Goal: Information Seeking & Learning: Check status

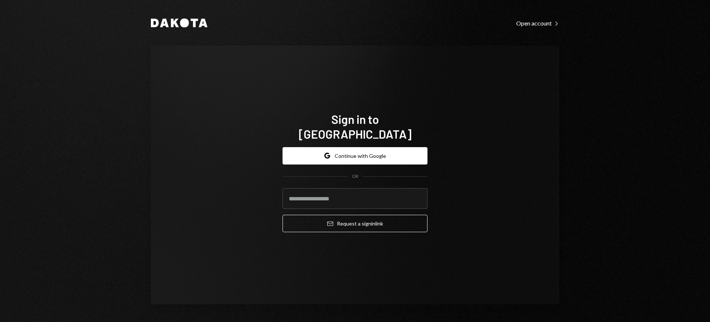
click at [0, 322] on com-1password-button at bounding box center [0, 322] width 0 height 0
click at [339, 195] on input "email" at bounding box center [355, 198] width 145 height 21
type input "**********"
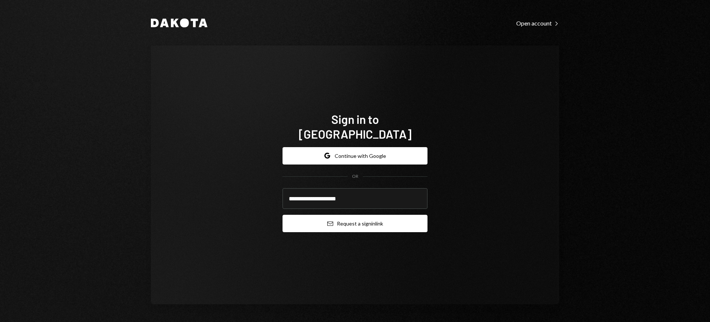
click at [353, 217] on button "Email Request a sign in link" at bounding box center [355, 223] width 145 height 17
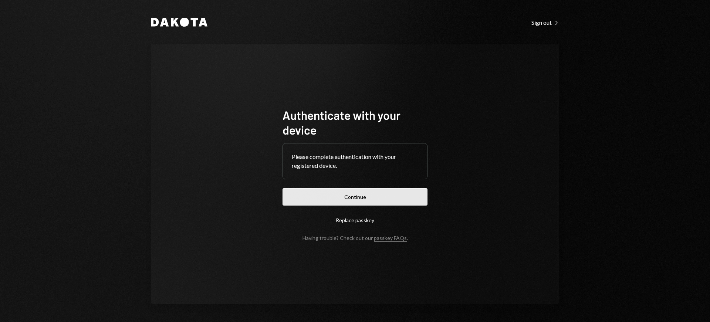
click at [359, 200] on button "Continue" at bounding box center [355, 196] width 145 height 17
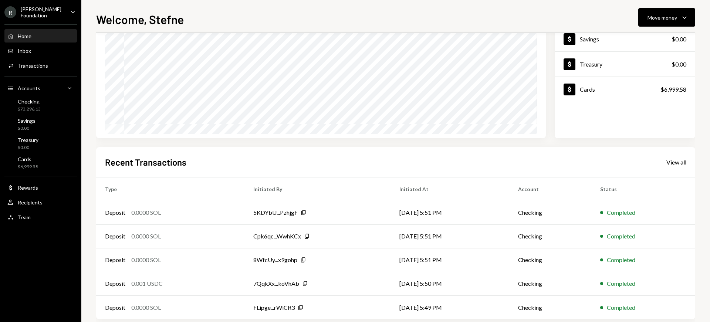
scroll to position [88, 0]
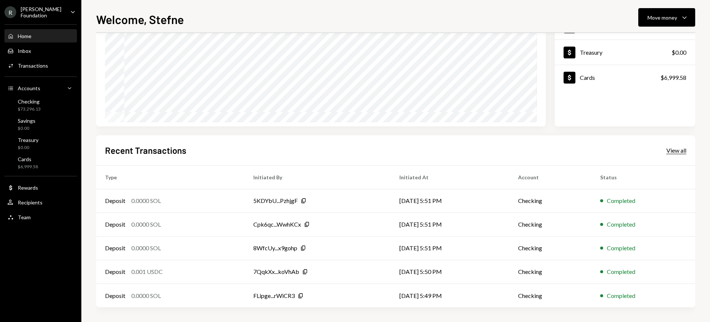
click at [671, 152] on div "View all" at bounding box center [676, 150] width 20 height 7
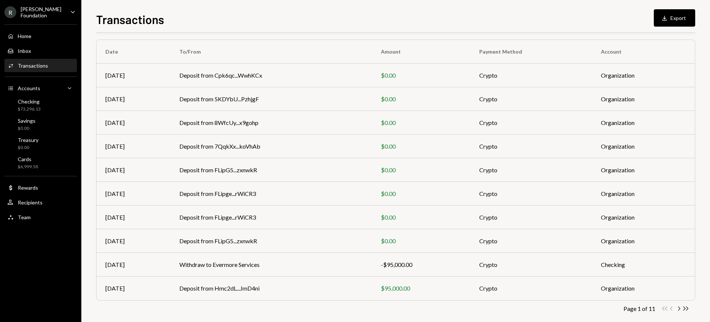
scroll to position [64, 0]
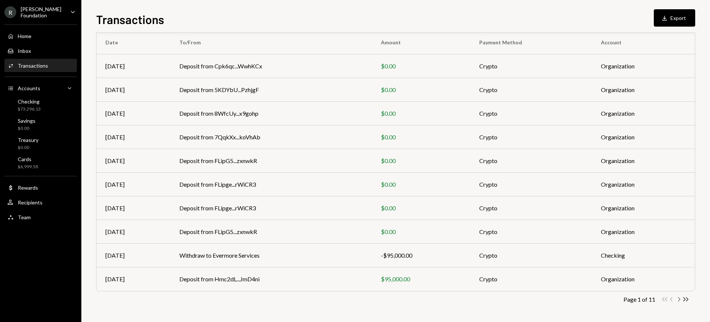
click at [679, 300] on icon "button" at bounding box center [679, 299] width 2 height 4
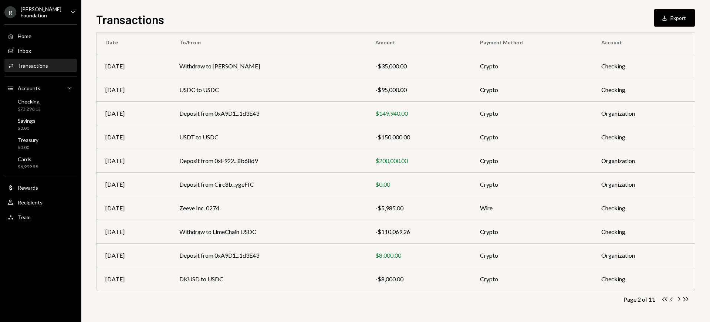
click at [672, 300] on icon "Chevron Left" at bounding box center [671, 299] width 7 height 7
click at [672, 300] on div "Double Arrow Left Chevron Left Chevron Right Double Arrow Right" at bounding box center [675, 299] width 28 height 7
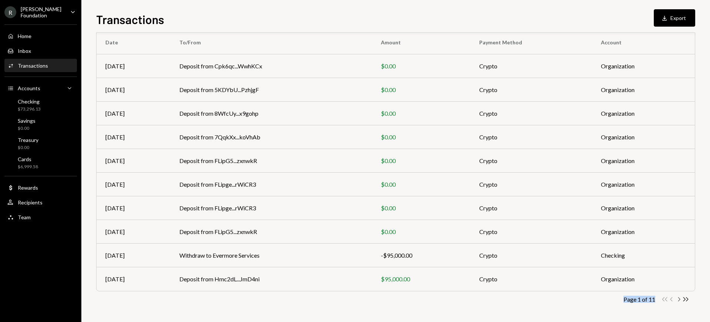
click at [680, 301] on icon "Chevron Right" at bounding box center [678, 299] width 7 height 7
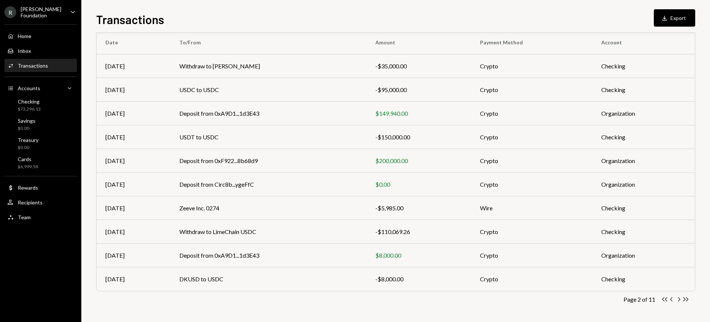
click at [615, 42] on th "Account" at bounding box center [643, 43] width 102 height 24
click at [626, 42] on th "Account" at bounding box center [643, 43] width 102 height 24
click at [29, 104] on div "Checking $73,296.13" at bounding box center [29, 105] width 23 height 14
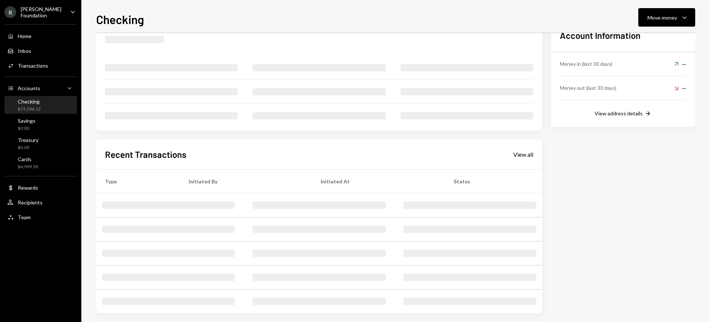
scroll to position [55, 0]
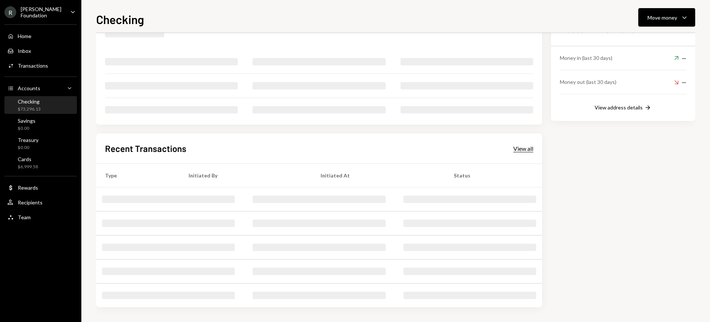
click at [522, 149] on div "View all" at bounding box center [523, 148] width 20 height 7
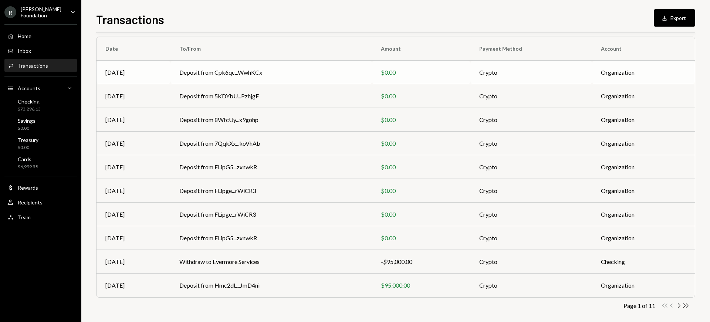
scroll to position [64, 0]
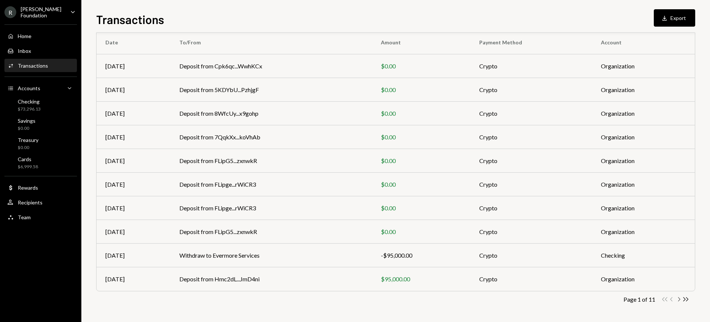
click at [679, 300] on icon "Chevron Right" at bounding box center [678, 299] width 7 height 7
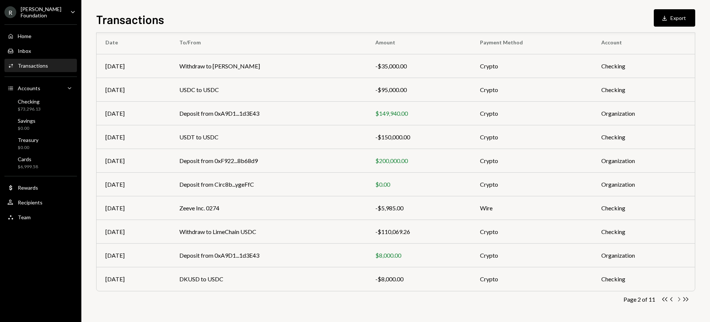
click at [679, 300] on icon "button" at bounding box center [679, 299] width 2 height 4
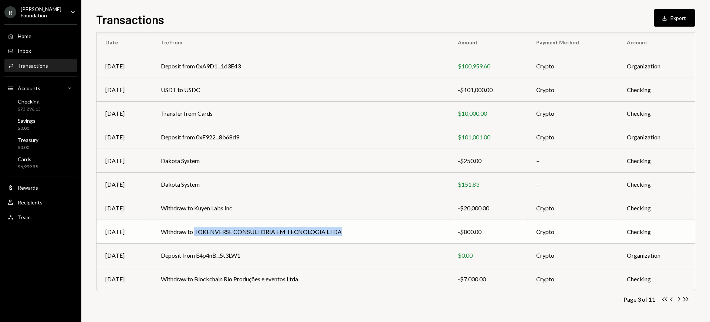
drag, startPoint x: 190, startPoint y: 231, endPoint x: 348, endPoint y: 234, distance: 157.2
click at [348, 234] on td "Withdraw to TOKENVERSE CONSULTORIA EM TECNOLOGIA LTDA" at bounding box center [300, 232] width 297 height 24
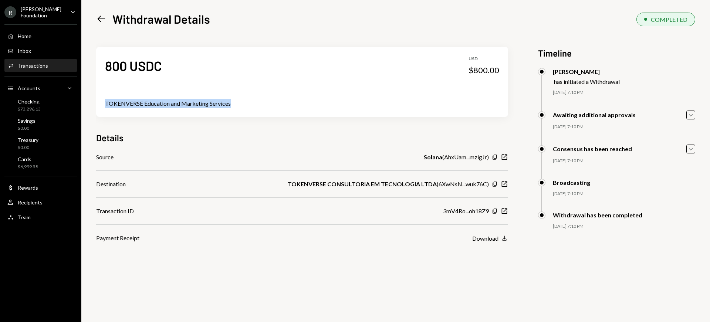
drag, startPoint x: 238, startPoint y: 104, endPoint x: 118, endPoint y: 99, distance: 120.3
click at [118, 99] on div "TOKENVERSE Education and Marketing Services" at bounding box center [302, 103] width 394 height 9
copy div "TOKENVERSE Education and Marketing Services"
click at [691, 114] on icon "Caret Down" at bounding box center [691, 115] width 8 height 8
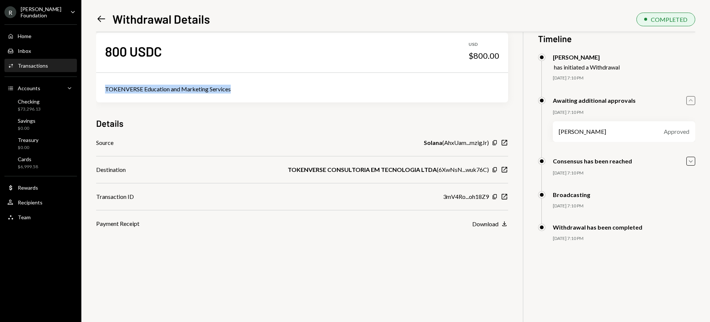
scroll to position [32, 0]
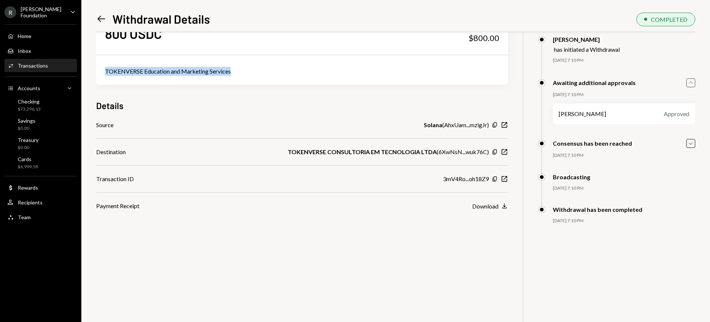
click at [100, 17] on icon "Left Arrow" at bounding box center [101, 19] width 10 height 10
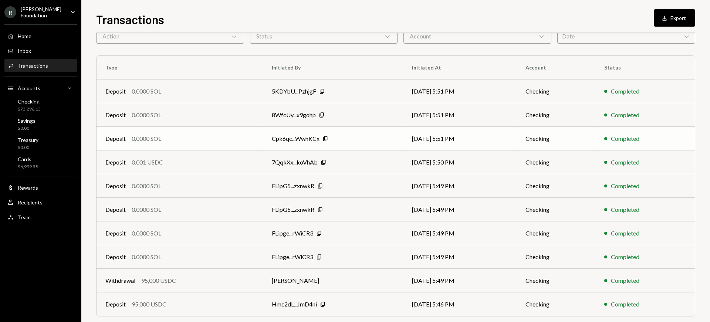
scroll to position [64, 0]
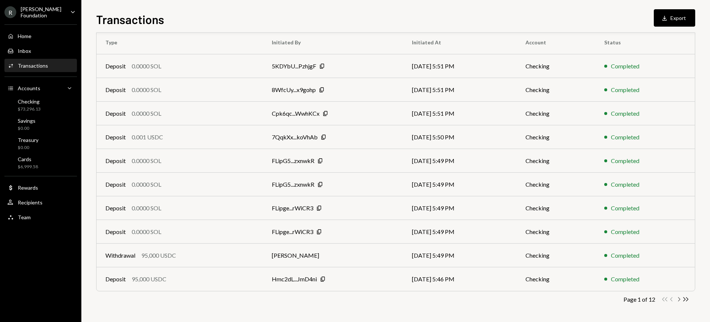
click at [678, 301] on icon "button" at bounding box center [679, 299] width 2 height 4
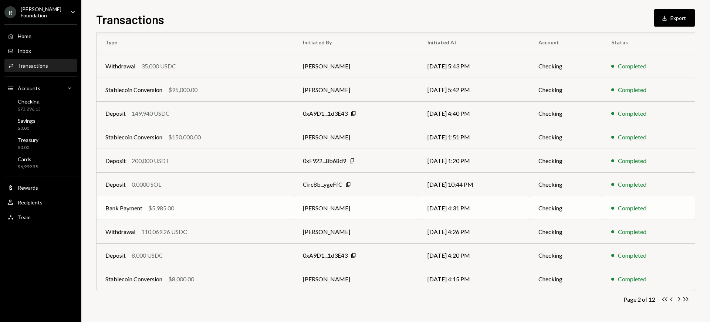
scroll to position [0, 0]
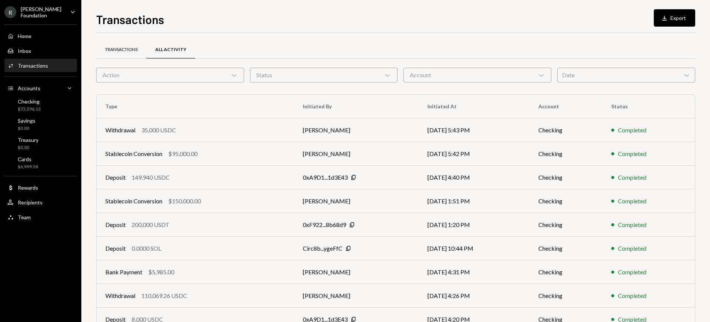
click at [132, 52] on div "Transactions" at bounding box center [121, 50] width 33 height 6
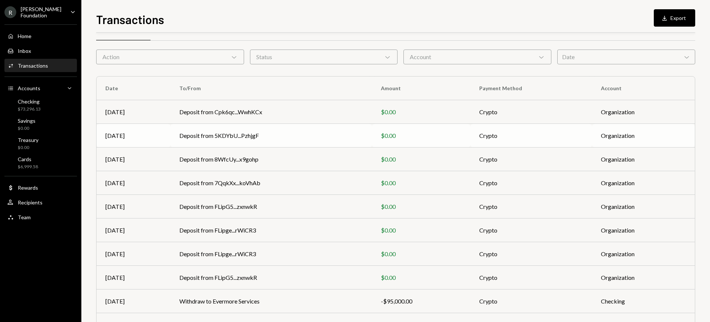
scroll to position [64, 0]
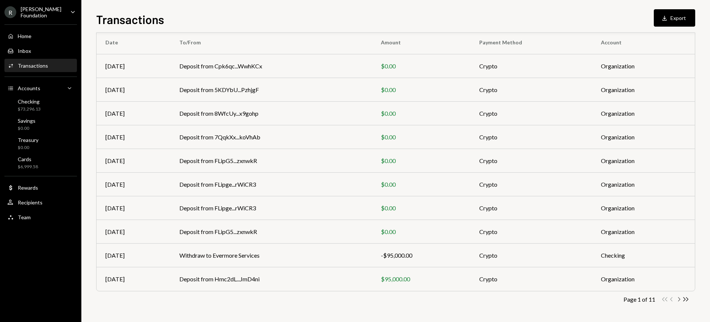
click at [679, 299] on icon "Chevron Right" at bounding box center [678, 299] width 7 height 7
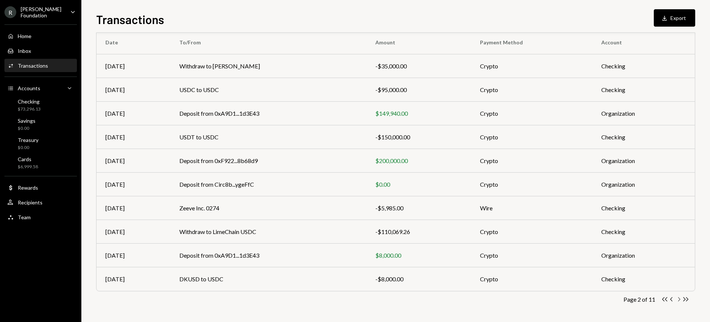
click at [679, 299] on icon "Chevron Right" at bounding box center [678, 299] width 7 height 7
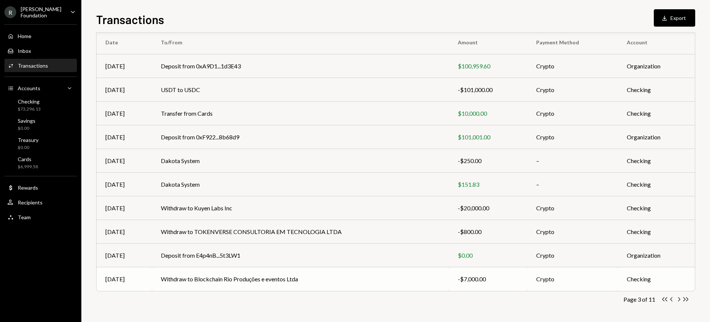
click at [267, 279] on td "Withdraw to Blockchain Rio Produções e eventos Ltda" at bounding box center [300, 279] width 297 height 24
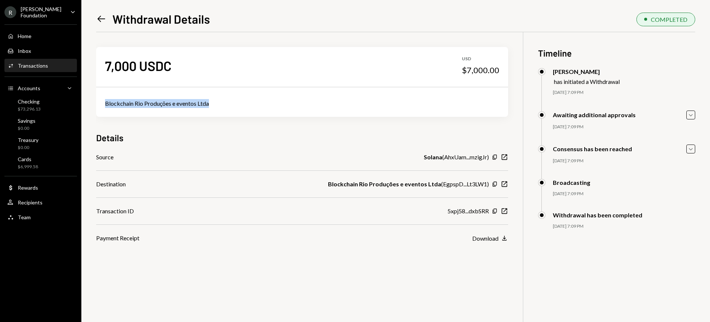
click at [102, 19] on icon at bounding box center [102, 19] width 8 height 6
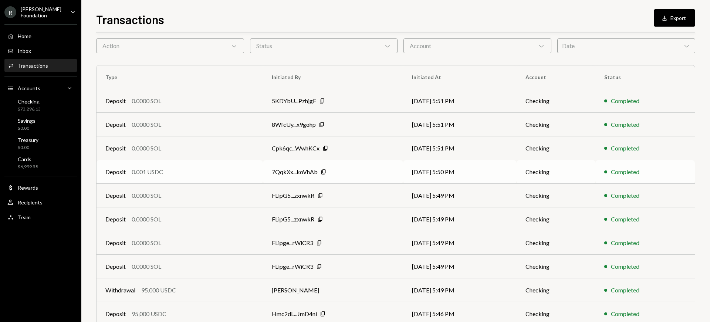
scroll to position [64, 0]
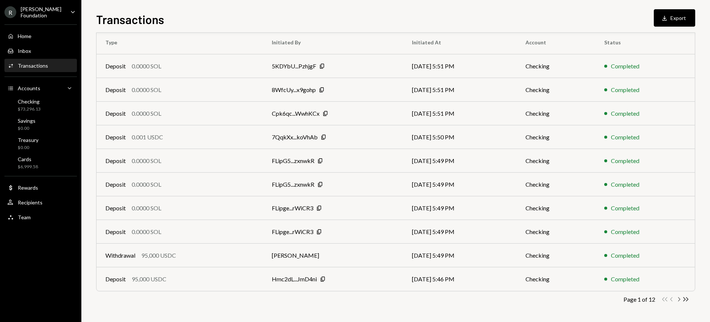
click at [679, 300] on icon "Chevron Right" at bounding box center [678, 299] width 7 height 7
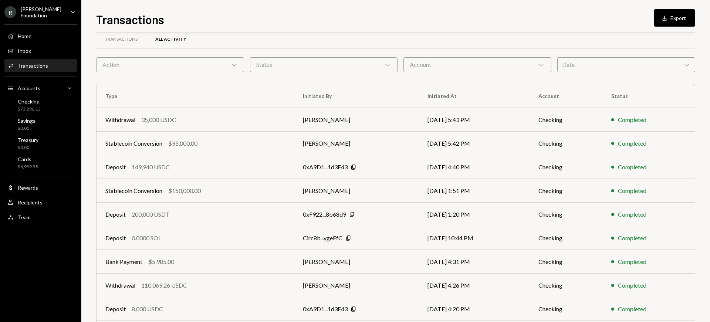
scroll to position [0, 0]
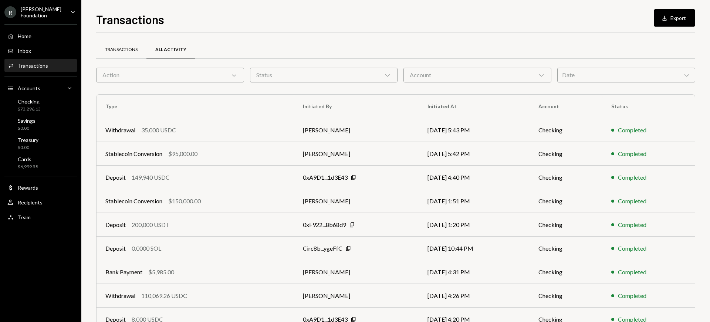
click at [126, 48] on div "Transactions" at bounding box center [121, 50] width 33 height 6
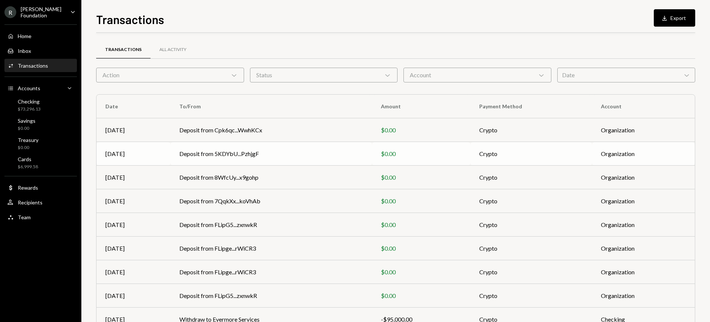
scroll to position [64, 0]
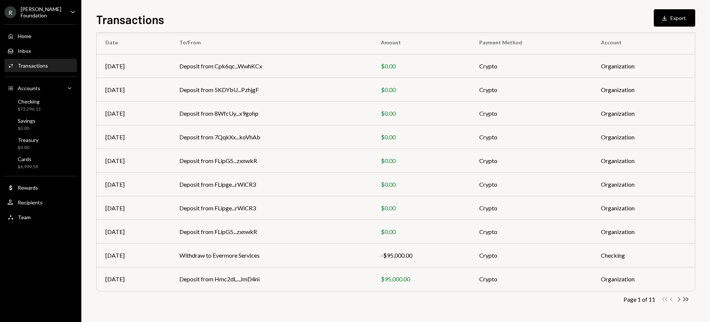
click at [680, 301] on icon "Chevron Right" at bounding box center [678, 299] width 7 height 7
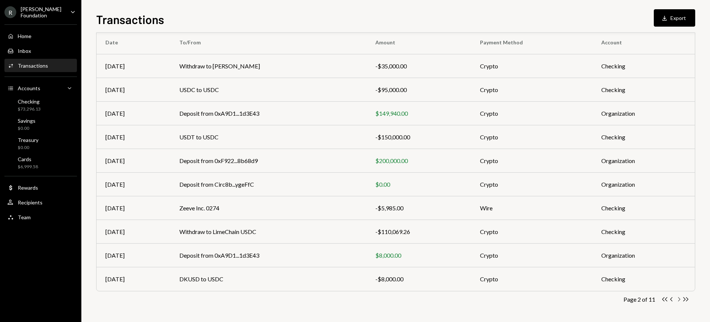
click at [679, 301] on icon "Chevron Right" at bounding box center [678, 299] width 7 height 7
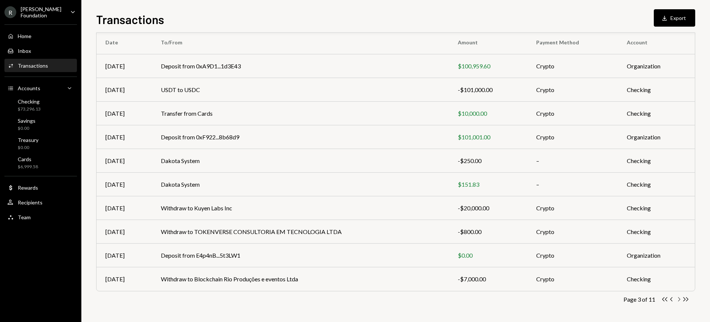
click at [679, 301] on icon "Chevron Right" at bounding box center [678, 299] width 7 height 7
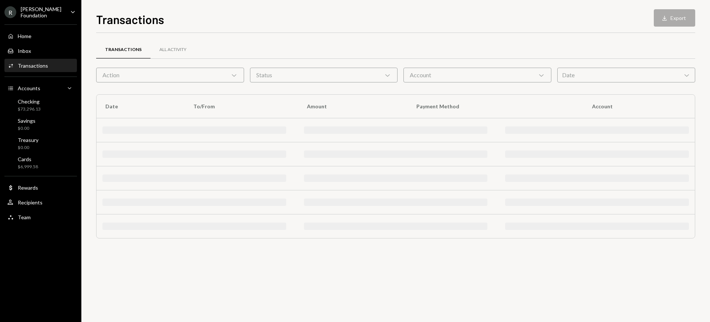
scroll to position [0, 0]
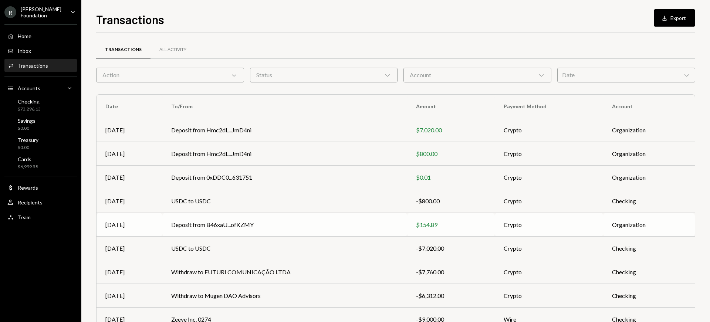
click at [244, 222] on td "Deposit from B46xaU...ofKZMY" at bounding box center [284, 225] width 245 height 24
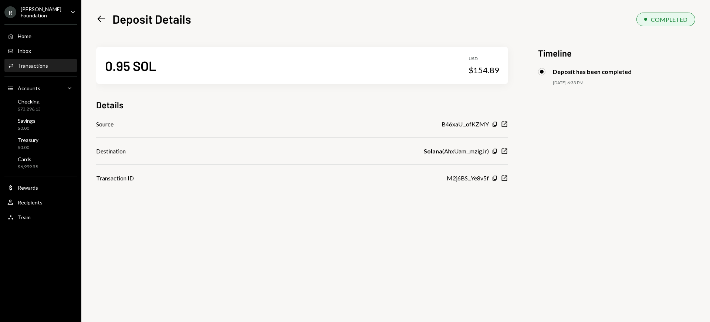
click at [100, 18] on icon at bounding box center [102, 19] width 8 height 6
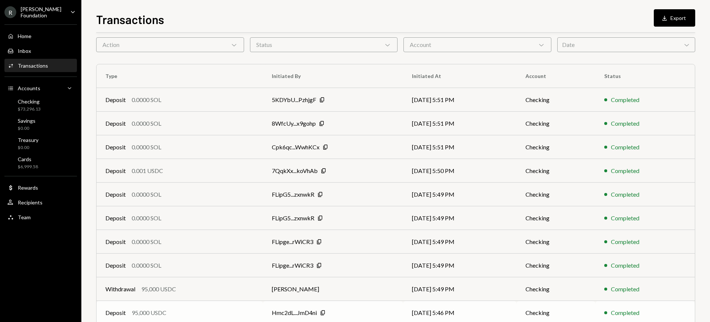
scroll to position [64, 0]
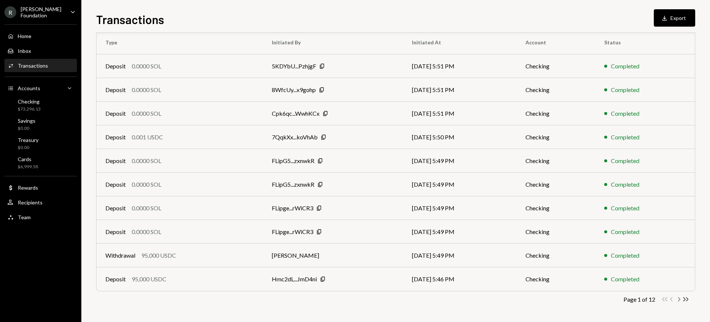
click at [679, 300] on icon "Chevron Right" at bounding box center [678, 299] width 7 height 7
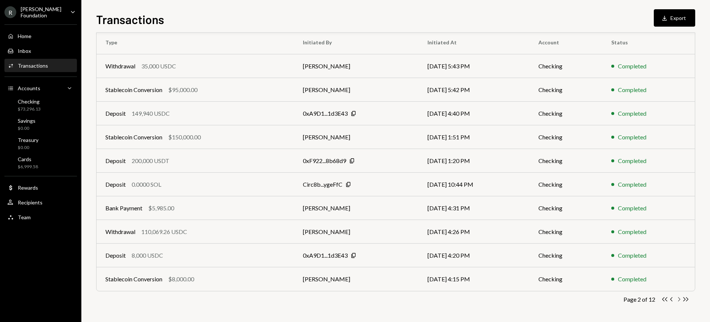
click at [679, 300] on icon "Chevron Right" at bounding box center [678, 299] width 7 height 7
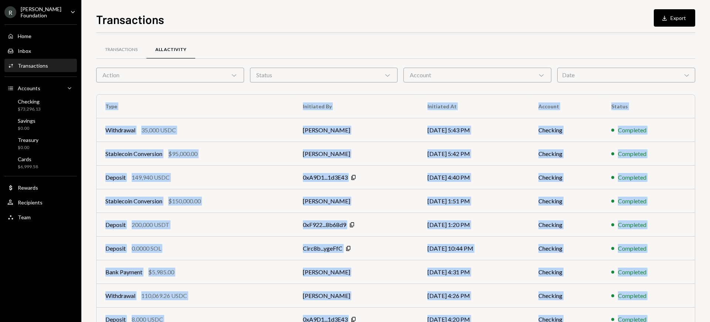
click at [679, 300] on div "Transactions All Activity Action Chevron Down Status Chevron Down Account Chevr…" at bounding box center [395, 177] width 599 height 289
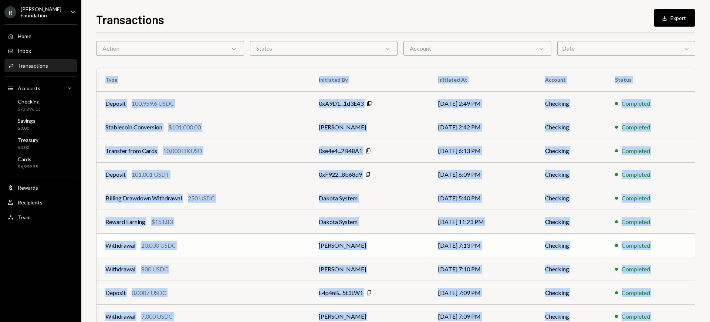
scroll to position [64, 0]
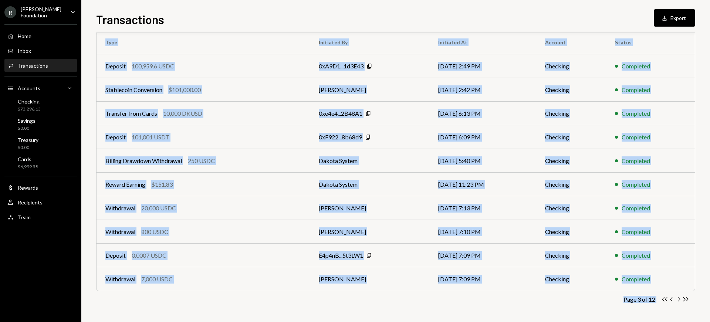
click at [679, 301] on icon "Chevron Right" at bounding box center [678, 299] width 7 height 7
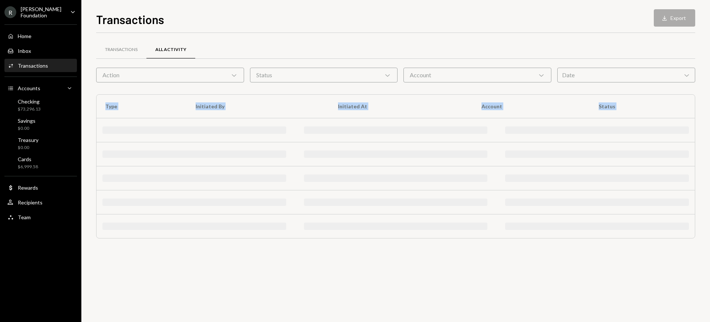
scroll to position [0, 0]
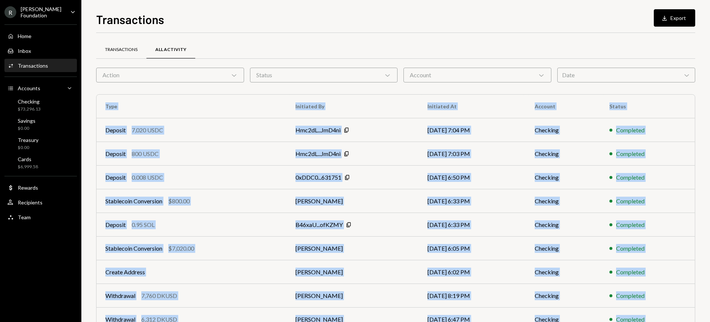
click at [125, 47] on div "Transactions" at bounding box center [121, 50] width 33 height 6
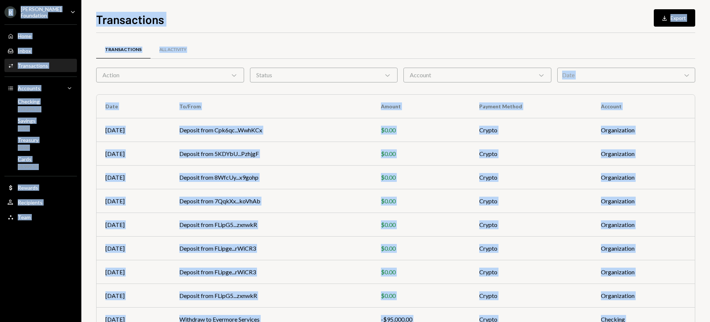
click at [120, 49] on div "Transactions" at bounding box center [123, 50] width 37 height 6
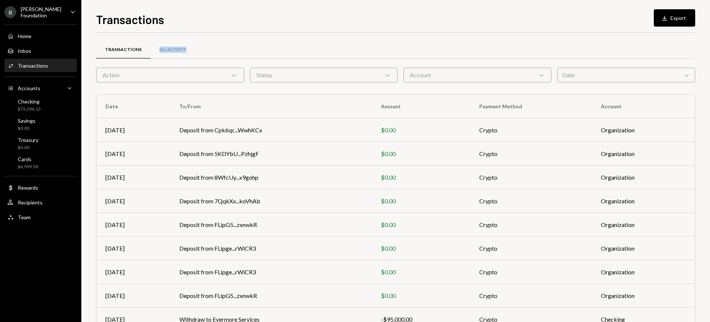
click at [251, 46] on div "Transactions All Activity" at bounding box center [395, 49] width 599 height 19
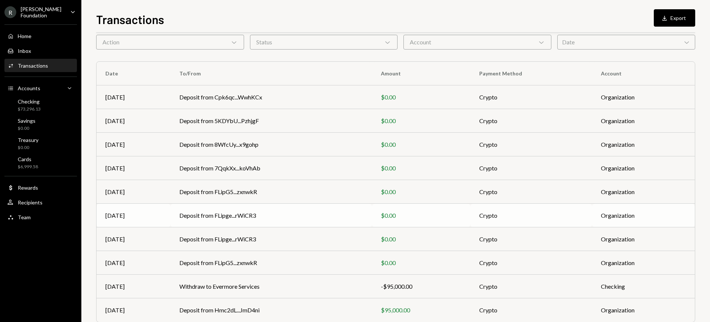
scroll to position [64, 0]
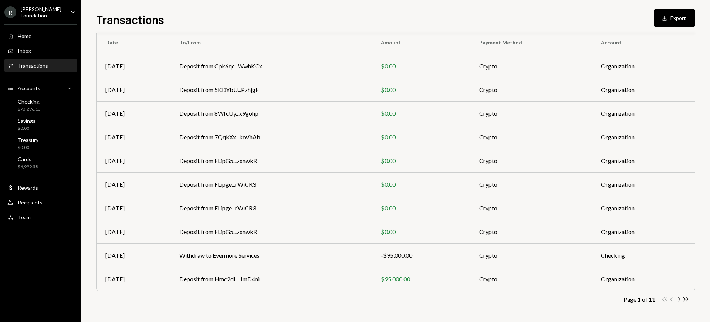
click at [680, 300] on icon "button" at bounding box center [679, 299] width 2 height 4
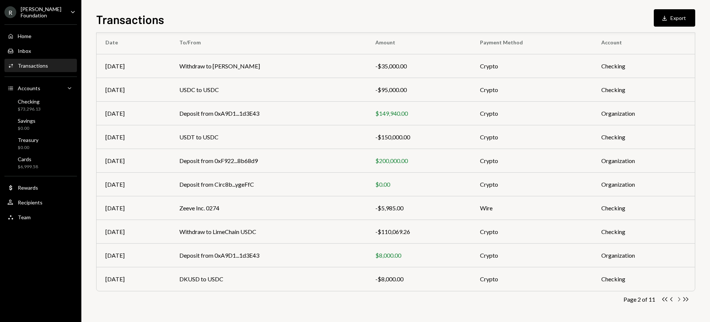
click at [680, 300] on icon "button" at bounding box center [679, 299] width 2 height 4
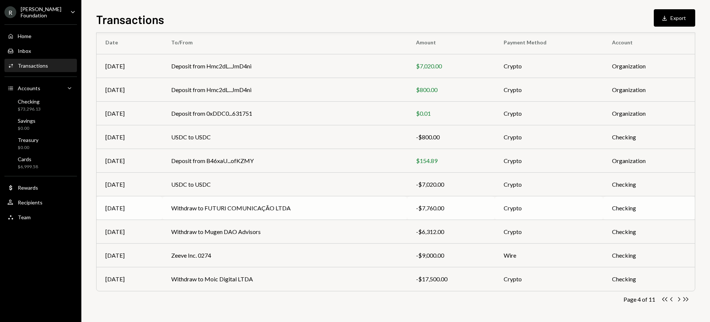
click at [296, 206] on td "Withdraw to FUTURI COMUNICAÇÃO LTDA" at bounding box center [284, 208] width 245 height 24
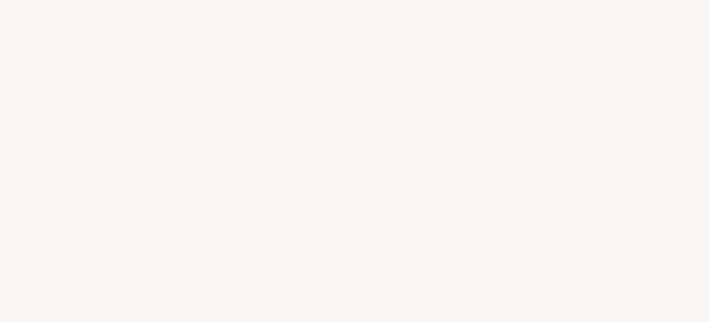
drag, startPoint x: 296, startPoint y: 206, endPoint x: 233, endPoint y: 205, distance: 62.9
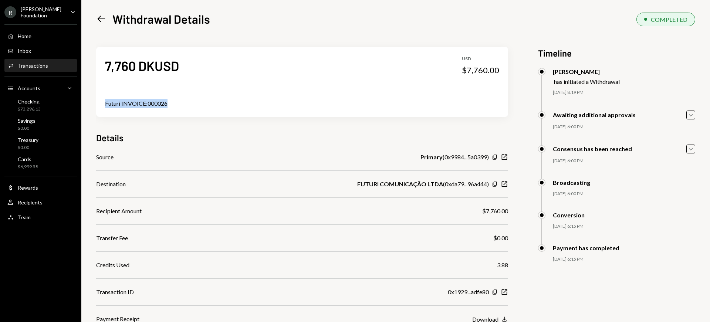
drag, startPoint x: 172, startPoint y: 104, endPoint x: 105, endPoint y: 103, distance: 66.2
click at [105, 103] on div "Futuri INVOICE:000026" at bounding box center [302, 103] width 394 height 9
copy div "Futuri INVOICE:000026"
click at [99, 19] on icon "Left Arrow" at bounding box center [101, 19] width 10 height 10
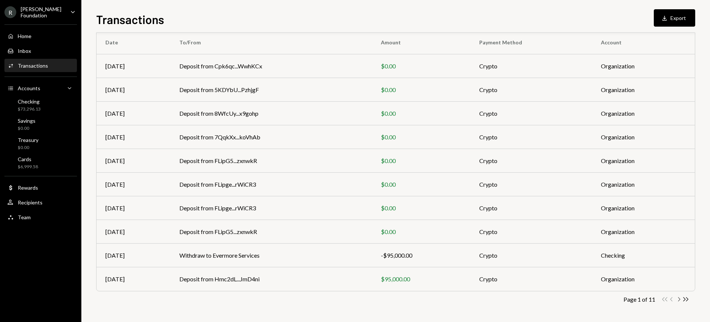
click at [679, 298] on icon "Chevron Right" at bounding box center [678, 299] width 7 height 7
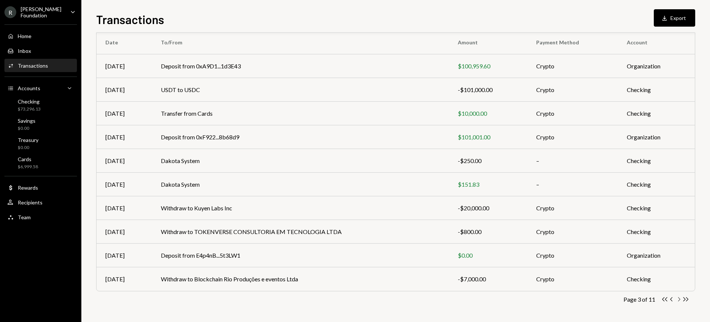
click at [679, 298] on icon "Chevron Right" at bounding box center [678, 299] width 7 height 7
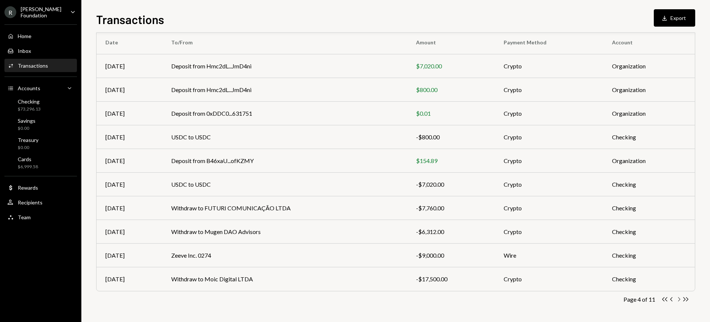
click at [679, 300] on icon "button" at bounding box center [679, 299] width 2 height 4
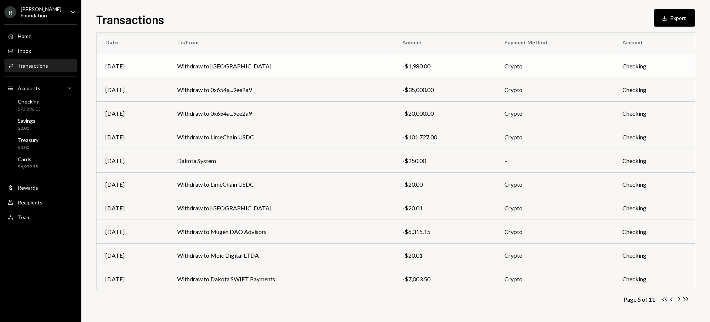
click at [227, 64] on td "Withdraw to Nouns House" at bounding box center [280, 66] width 225 height 24
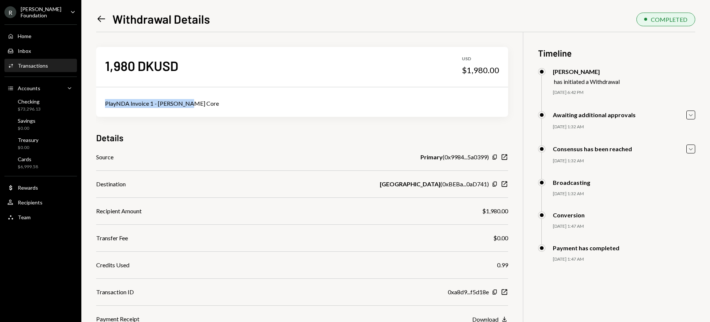
drag, startPoint x: 198, startPoint y: 101, endPoint x: 111, endPoint y: 98, distance: 87.7
click at [111, 98] on div "PlayNDA Invoice 1 - Rayls Core" at bounding box center [302, 103] width 412 height 27
copy div "PlayNDA Invoice 1 - Rayls Core"
click at [101, 18] on icon "Left Arrow" at bounding box center [101, 19] width 10 height 10
